Goal: Find specific page/section: Find specific page/section

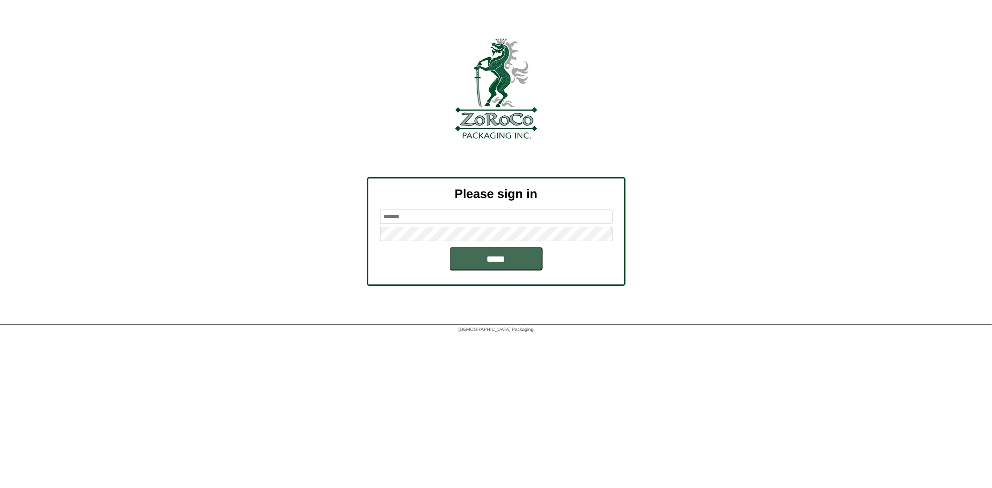
type input "*******"
click at [473, 257] on input "*****" at bounding box center [496, 258] width 93 height 23
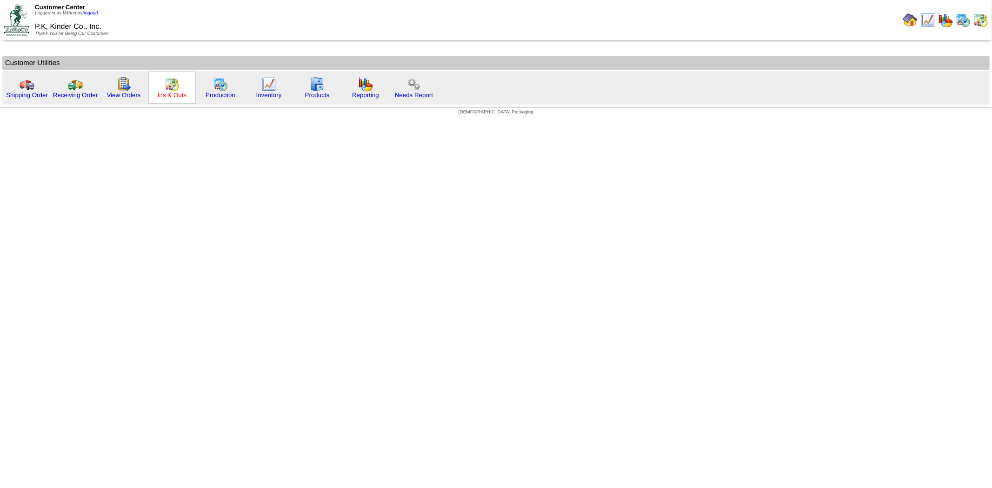
click at [168, 92] on link "Ins & Outs" at bounding box center [172, 95] width 29 height 7
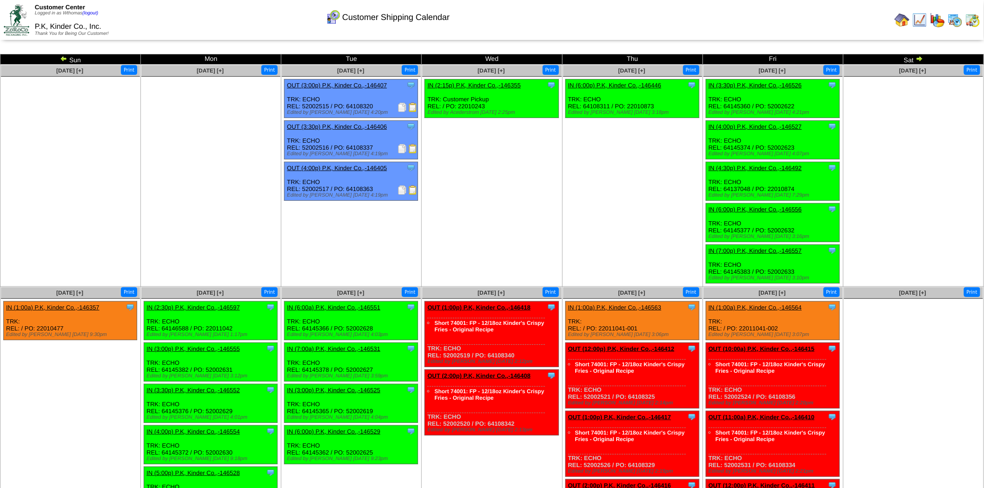
click at [64, 59] on img at bounding box center [63, 58] width 7 height 7
